Goal: Task Accomplishment & Management: Use online tool/utility

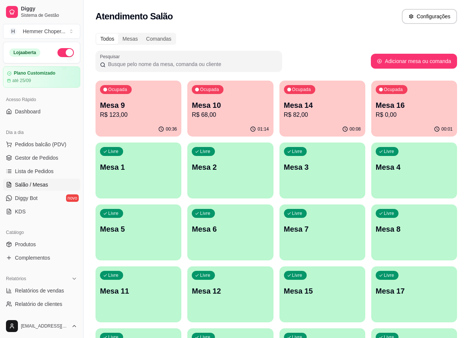
click at [235, 115] on p "R$ 68,00" at bounding box center [230, 114] width 77 height 9
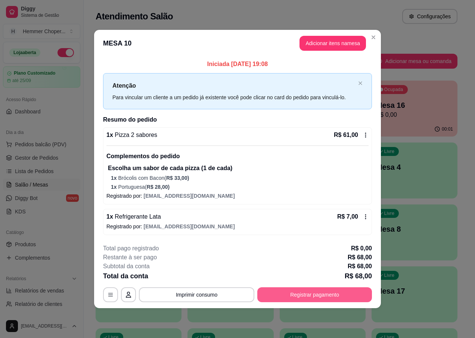
click at [321, 298] on button "Registrar pagamento" at bounding box center [314, 294] width 115 height 15
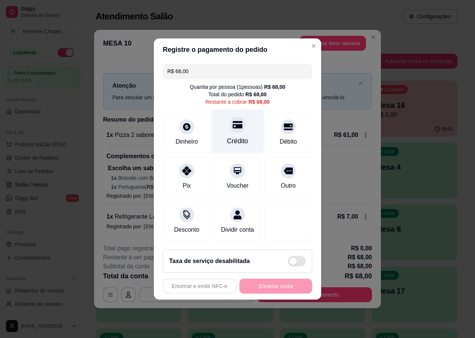
click at [234, 126] on div at bounding box center [237, 124] width 16 height 16
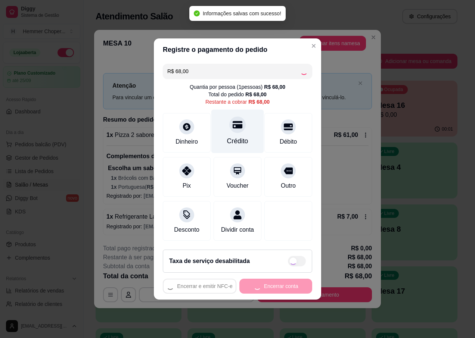
type input "R$ 0,00"
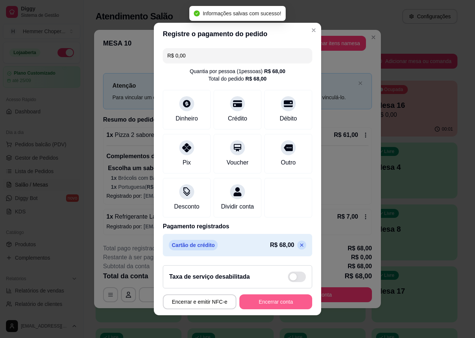
click at [278, 305] on button "Encerrar conta" at bounding box center [275, 301] width 73 height 15
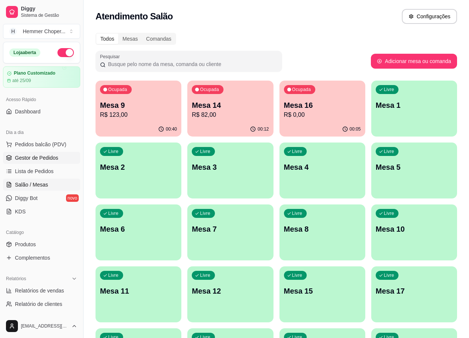
click at [54, 153] on link "Gestor de Pedidos" at bounding box center [41, 158] width 77 height 12
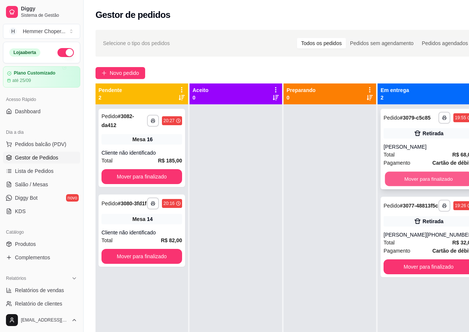
click at [419, 187] on button "Mover para finalizado" at bounding box center [428, 179] width 87 height 15
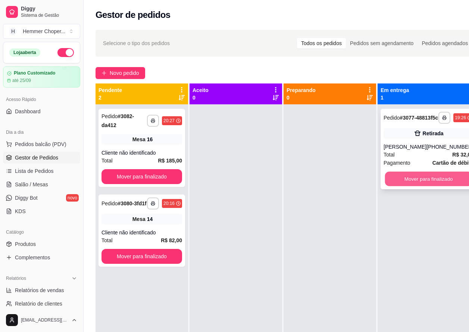
click at [398, 187] on button "Mover para finalizado" at bounding box center [428, 179] width 87 height 15
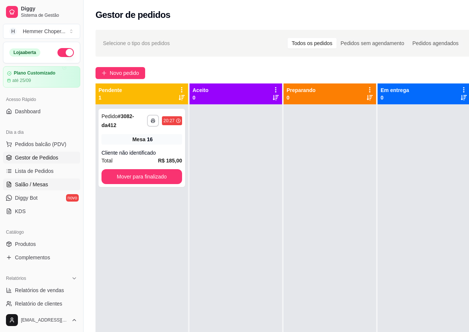
click at [33, 185] on span "Salão / Mesas" at bounding box center [31, 184] width 33 height 7
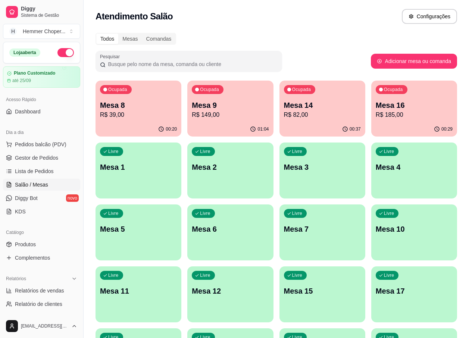
click at [327, 119] on div "Ocupada Mesa 14 R$ 82,00" at bounding box center [322, 101] width 86 height 41
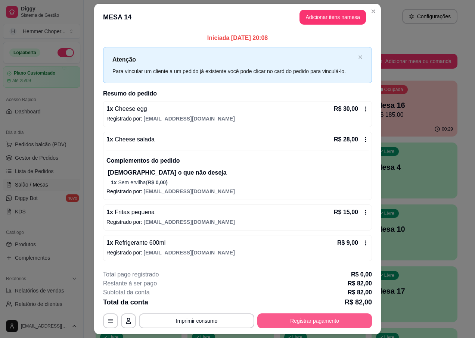
click at [308, 323] on button "Registrar pagamento" at bounding box center [314, 320] width 115 height 15
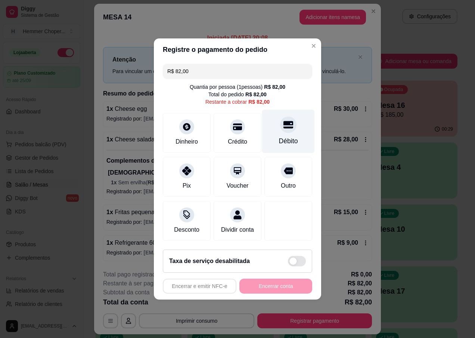
click at [287, 126] on icon at bounding box center [288, 125] width 10 height 10
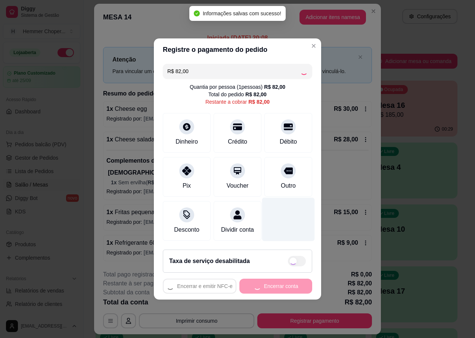
type input "R$ 0,00"
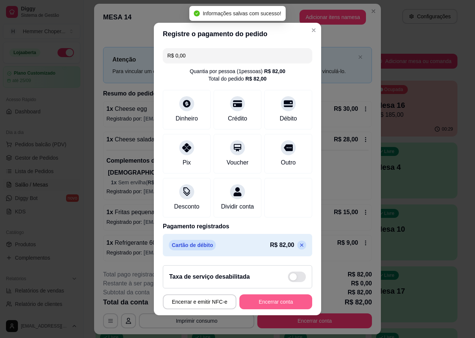
click at [259, 307] on button "Encerrar conta" at bounding box center [275, 301] width 73 height 15
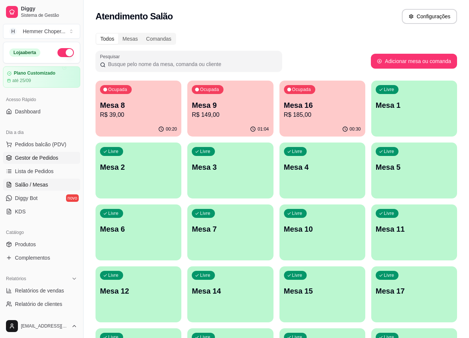
click at [47, 157] on span "Gestor de Pedidos" at bounding box center [36, 157] width 43 height 7
